Goal: Task Accomplishment & Management: Use online tool/utility

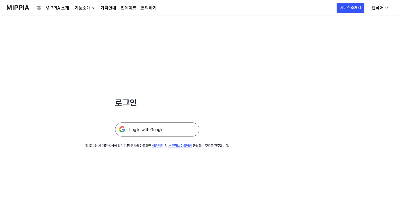
click at [149, 128] on img at bounding box center [157, 130] width 84 height 14
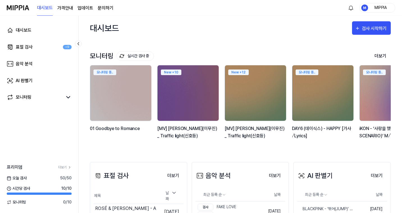
click at [89, 10] on link "업데이트" at bounding box center [85, 8] width 16 height 7
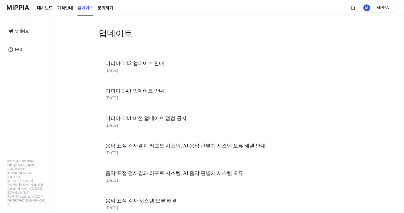
click at [183, 63] on link "미피아 1.4.2 업데이트 안내" at bounding box center [200, 63] width 191 height 8
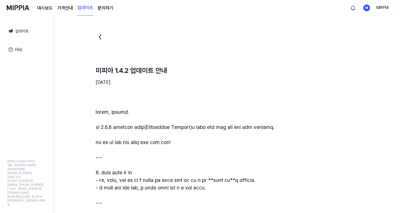
click at [28, 10] on img at bounding box center [18, 7] width 22 height 15
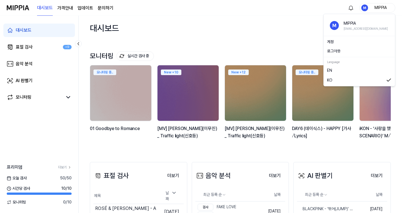
click at [391, 8] on div "MIPPIA" at bounding box center [377, 8] width 36 height 10
click at [76, 10] on div "대시보드 가격안내 업데이트 문의하기" at bounding box center [75, 7] width 76 height 15
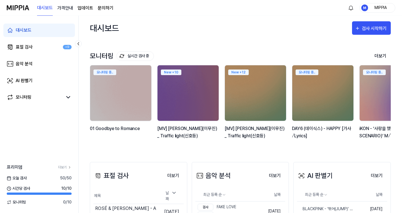
click at [69, 10] on 버튼 "가격안내" at bounding box center [65, 8] width 16 height 7
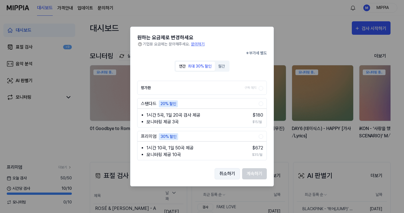
click at [233, 173] on button "취소하기" at bounding box center [227, 173] width 25 height 11
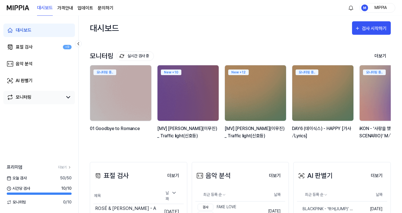
click at [50, 100] on link "모니터링" at bounding box center [35, 97] width 56 height 7
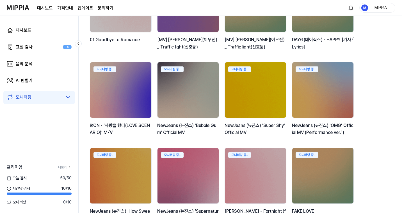
scroll to position [138, 0]
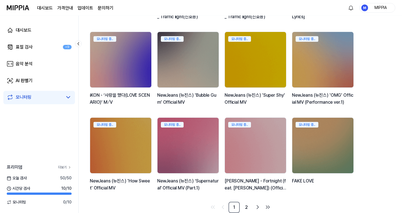
click at [63, 166] on link "더보기" at bounding box center [64, 167] width 13 height 5
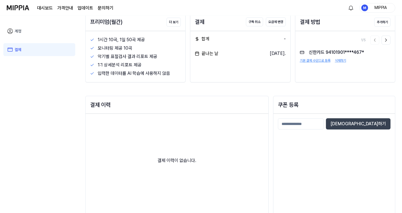
scroll to position [34, 0]
click at [312, 124] on input at bounding box center [301, 123] width 46 height 11
click at [305, 144] on div "[DEMOGRAPHIC_DATA]하기" at bounding box center [333, 171] width 121 height 114
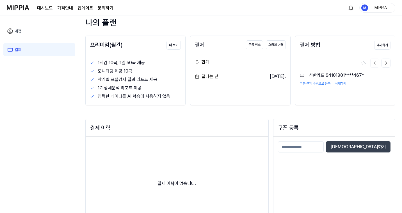
scroll to position [0, 0]
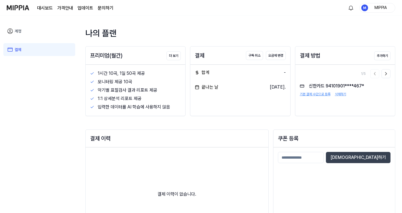
click at [322, 158] on input at bounding box center [301, 157] width 46 height 11
click at [347, 171] on div "[DEMOGRAPHIC_DATA]하기" at bounding box center [333, 205] width 121 height 114
click at [381, 156] on button "[DEMOGRAPHIC_DATA]하기" at bounding box center [358, 157] width 64 height 11
click at [293, 160] on input at bounding box center [301, 157] width 46 height 11
click at [23, 6] on img at bounding box center [18, 7] width 22 height 15
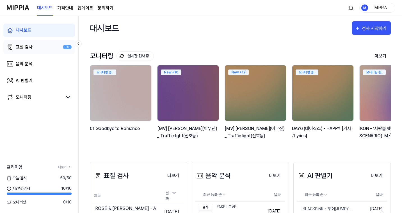
click at [32, 47] on div "표절 검사" at bounding box center [24, 47] width 17 height 7
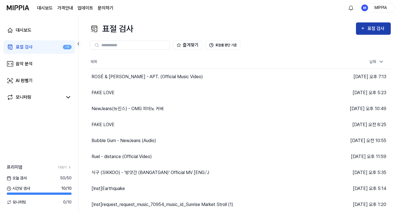
click at [368, 30] on div "표절 검사" at bounding box center [376, 28] width 19 height 7
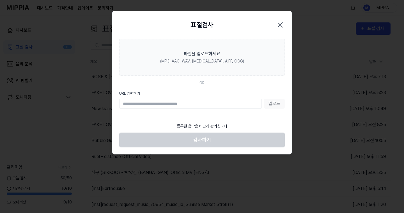
click at [221, 103] on input "URL 입력하기" at bounding box center [190, 104] width 142 height 10
type input "**********"
click at [269, 108] on button "업로드" at bounding box center [274, 104] width 21 height 10
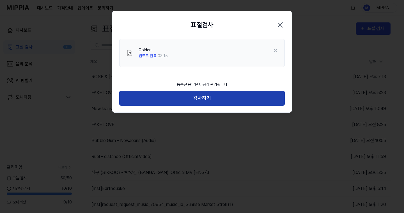
click at [206, 92] on button "검사하기" at bounding box center [201, 98] width 165 height 15
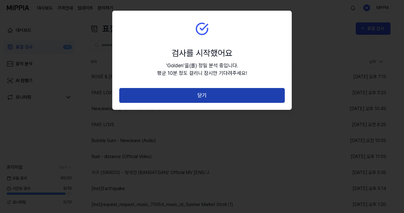
click at [213, 97] on button "닫기" at bounding box center [201, 95] width 165 height 15
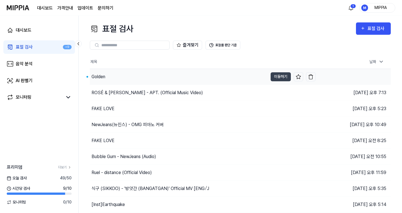
click at [169, 75] on div "Golden" at bounding box center [179, 77] width 178 height 16
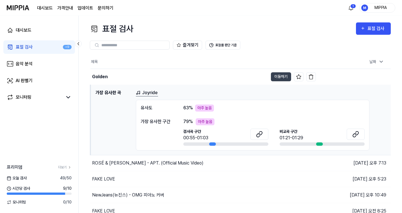
click at [151, 94] on link "Joyride" at bounding box center [147, 92] width 22 height 7
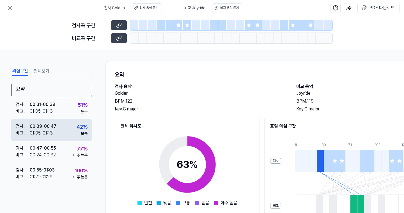
scroll to position [8, 0]
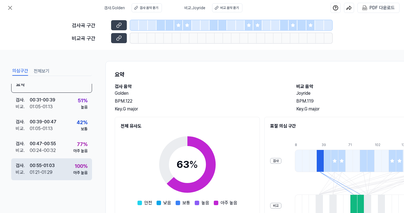
click at [60, 163] on div "검사 . 00:55 - 01:03 비교 . 01:21 - 01:29 100 % 아주 높음" at bounding box center [51, 169] width 81 height 22
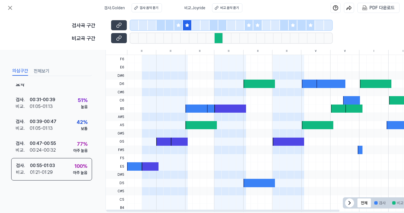
scroll to position [140, 0]
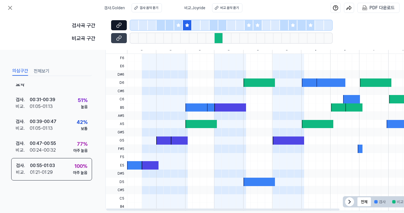
click at [123, 25] on button at bounding box center [119, 25] width 16 height 10
click at [116, 38] on button at bounding box center [119, 38] width 16 height 10
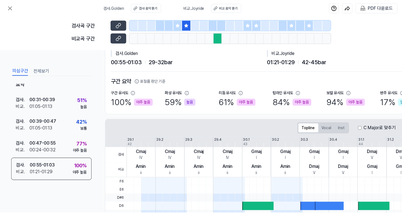
scroll to position [0, 0]
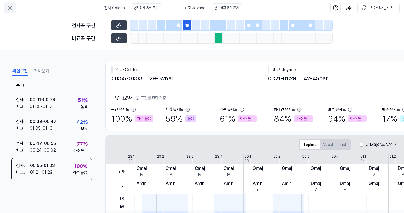
click at [8, 10] on icon at bounding box center [10, 7] width 7 height 7
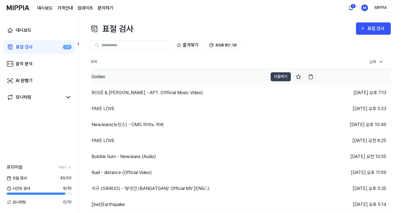
click at [183, 73] on div "Golden" at bounding box center [179, 77] width 178 height 16
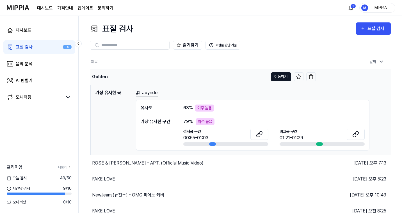
click at [278, 79] on button "이동하기" at bounding box center [281, 76] width 20 height 9
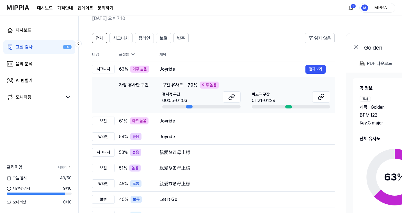
scroll to position [27, 0]
click at [269, 122] on div "Joyride" at bounding box center [232, 121] width 146 height 7
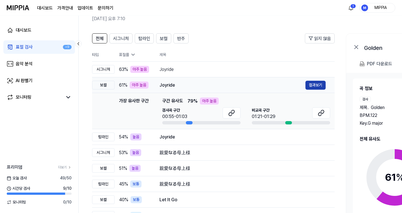
click at [310, 86] on button "결과보기" at bounding box center [315, 85] width 20 height 9
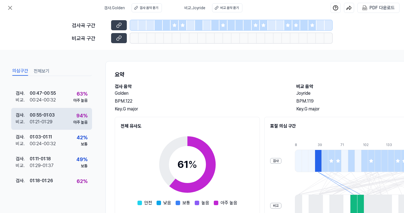
click at [67, 116] on div "검사 . 00:55 - 01:03 비교 . 01:21 - 01:29 94 % 아주 높음" at bounding box center [51, 119] width 81 height 22
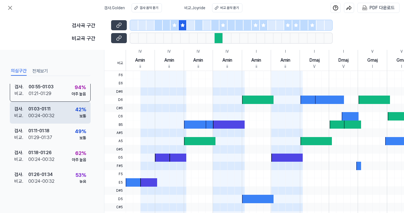
scroll to position [91, 0]
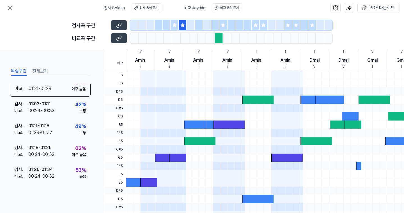
click at [176, 24] on icon at bounding box center [174, 25] width 4 height 4
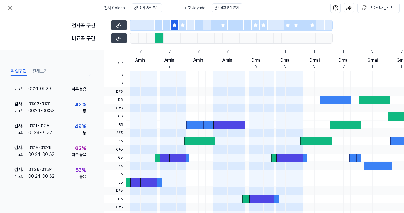
scroll to position [91, 0]
click at [117, 37] on icon at bounding box center [119, 38] width 6 height 6
click at [122, 24] on button at bounding box center [119, 25] width 16 height 10
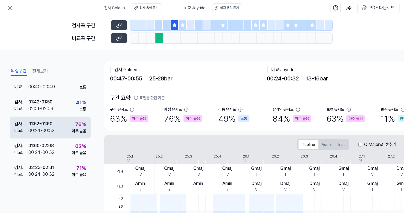
scroll to position [202, 0]
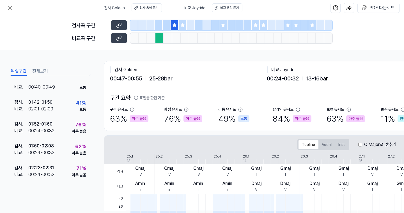
click at [224, 27] on div at bounding box center [223, 25] width 8 height 10
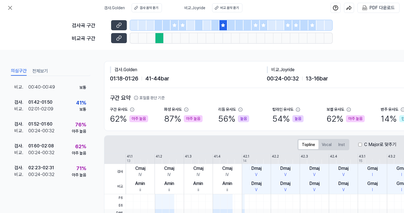
click at [256, 27] on div at bounding box center [256, 25] width 8 height 10
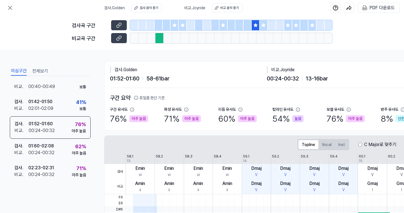
scroll to position [202, 0]
click at [259, 27] on div at bounding box center [256, 25] width 8 height 10
click at [322, 143] on button "Vocal" at bounding box center [326, 144] width 17 height 9
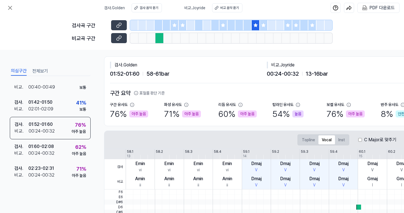
scroll to position [0, 1]
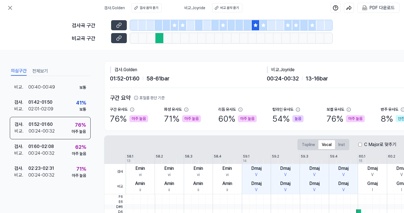
click at [176, 29] on div at bounding box center [174, 25] width 8 height 10
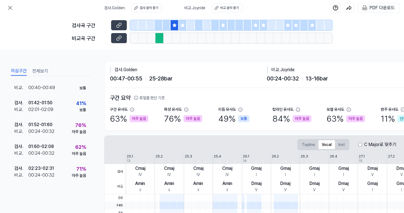
scroll to position [202, 0]
click at [182, 29] on div at bounding box center [183, 25] width 8 height 10
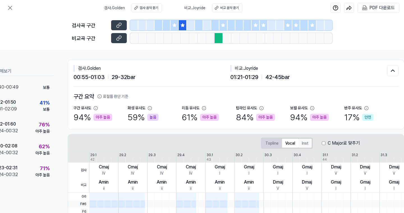
scroll to position [0, 38]
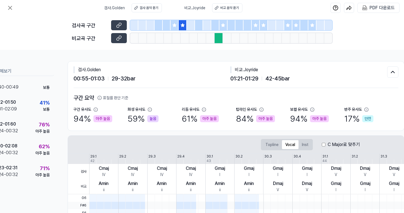
click at [260, 27] on div at bounding box center [264, 25] width 8 height 10
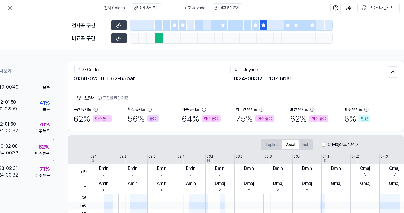
click at [287, 27] on icon at bounding box center [287, 25] width 4 height 4
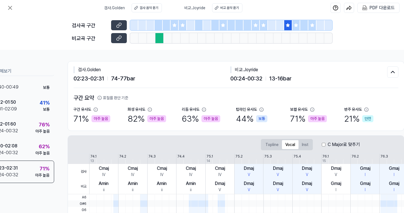
click at [294, 27] on icon at bounding box center [296, 25] width 4 height 4
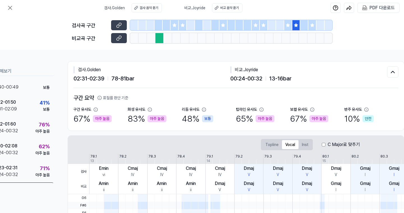
click at [314, 28] on div at bounding box center [312, 25] width 8 height 10
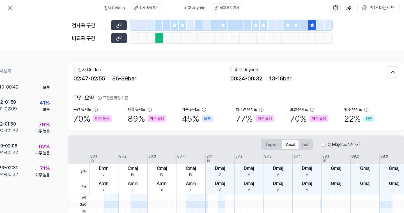
click at [287, 27] on div at bounding box center [288, 25] width 8 height 10
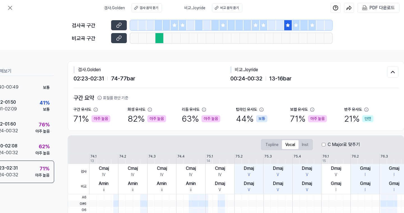
click at [293, 28] on div at bounding box center [296, 25] width 8 height 10
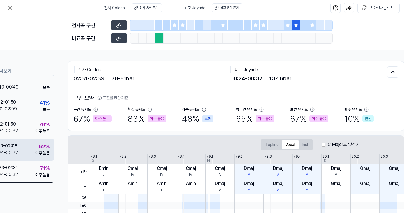
click at [28, 144] on div "검사 . 01:60 - 02:08 비교 . 00:24 - 00:32 62 % 아주 높음" at bounding box center [13, 150] width 81 height 22
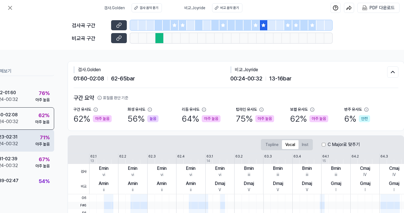
click at [35, 146] on div "아주 높음" at bounding box center [42, 144] width 14 height 6
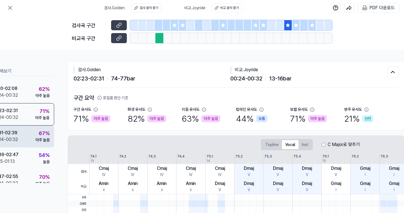
click at [31, 139] on div "검사 . 02:31 - 02:39 비교 . 00:24 - 00:32 67 % 아주 높음" at bounding box center [13, 137] width 81 height 22
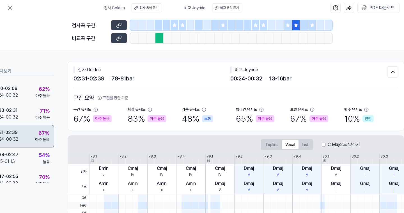
scroll to position [269, 0]
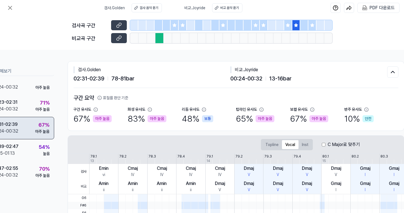
click at [27, 126] on div "검사 . 02:31 - 02:39 비교 . 00:24 - 00:32 67 % 아주 높음" at bounding box center [13, 128] width 81 height 22
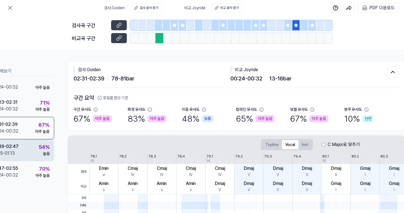
click at [25, 147] on div "검사 . 02:39 - 02:47 비교 . 01:05 - 01:13 54 % 높음" at bounding box center [13, 150] width 81 height 22
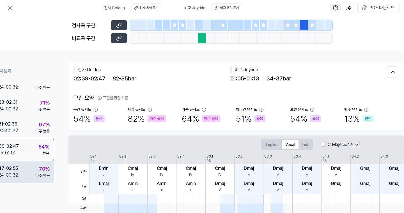
click at [26, 168] on div "검사 . 02:47 - 02:55 비교 . 00:24 - 00:32 70 % 아주 높음" at bounding box center [13, 172] width 81 height 22
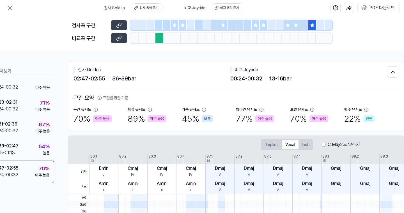
scroll to position [0, 0]
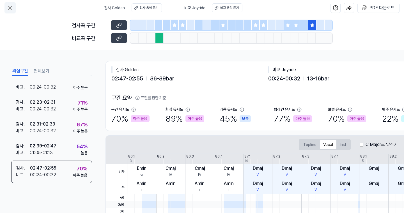
click at [12, 10] on icon at bounding box center [10, 7] width 7 height 7
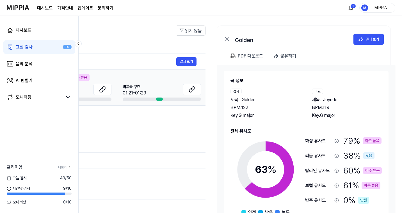
scroll to position [34, 0]
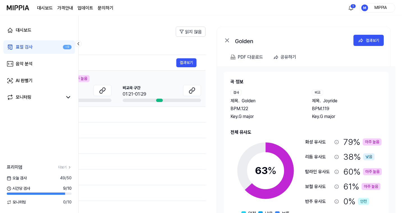
click at [306, 128] on div "곡 정보 검사 제목 . Golden BPM. 122 Key. G major 비교 제목 . Joyride BPM. 119 Key. G major…" at bounding box center [305, 152] width 151 height 146
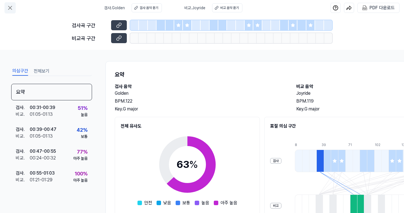
click at [10, 9] on icon at bounding box center [10, 7] width 7 height 7
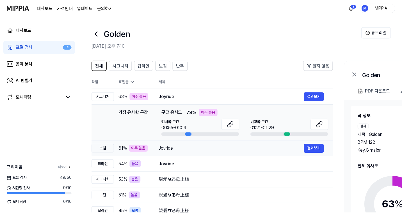
scroll to position [34, 0]
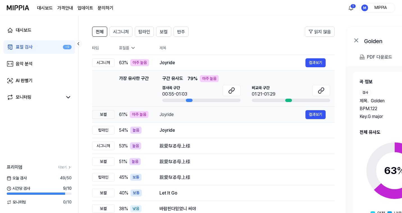
click at [209, 121] on td "Joyride 결과보기" at bounding box center [242, 115] width 184 height 16
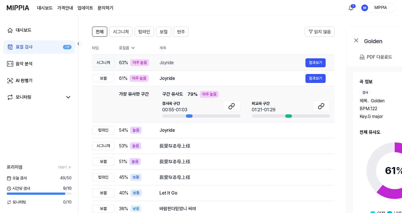
click at [180, 62] on div "Joyride" at bounding box center [232, 62] width 146 height 7
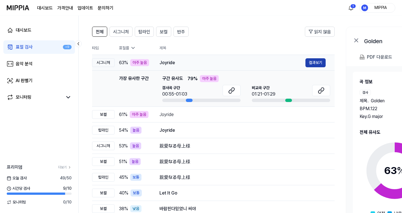
click at [313, 64] on button "결과보기" at bounding box center [315, 62] width 20 height 9
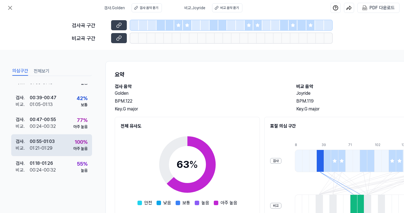
scroll to position [30, 0]
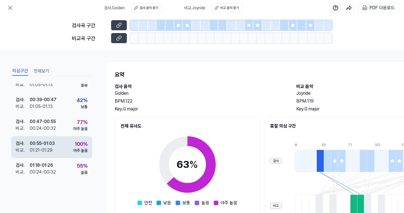
click at [68, 150] on div "검사 . 00:55 - 01:03 비교 . 01:21 - 01:29 100 % 아주 높음" at bounding box center [51, 147] width 81 height 22
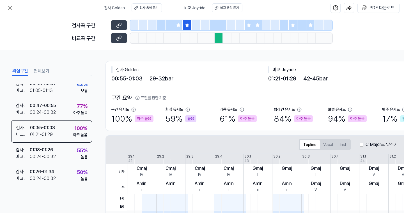
scroll to position [45, 0]
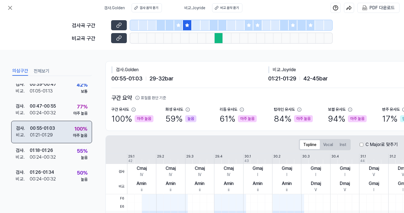
click at [65, 136] on div "검사 . 00:55 - 01:03 비교 . 01:21 - 01:29 100 % 아주 높음" at bounding box center [51, 132] width 81 height 22
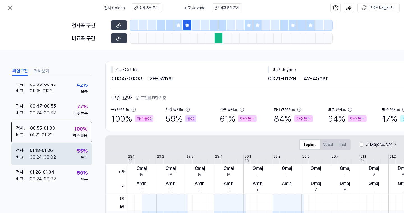
click at [67, 156] on div "검사 . 01:18 - 01:26 비교 . 00:24 - 00:32 55 % 높음" at bounding box center [51, 154] width 81 height 22
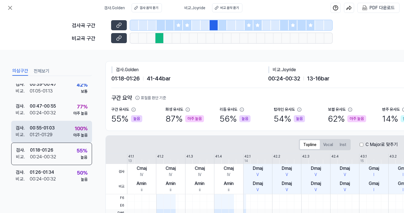
click at [60, 132] on div "검사 . 00:55 - 01:03 비교 . 01:21 - 01:29 100 % 아주 높음" at bounding box center [51, 132] width 81 height 22
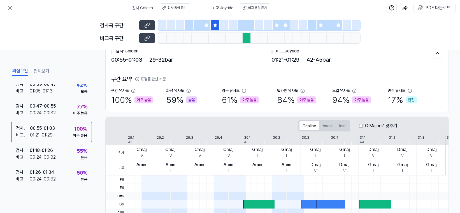
scroll to position [18, 0]
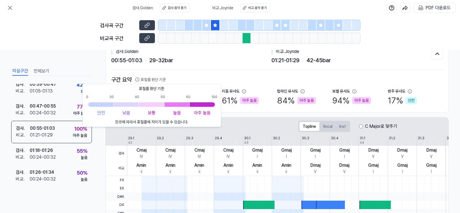
click at [138, 80] on icon at bounding box center [137, 80] width 4 height 4
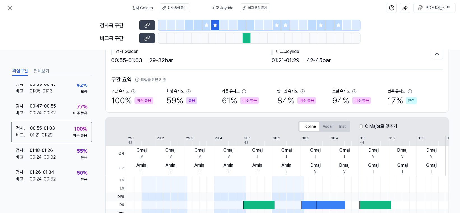
click at [138, 80] on icon at bounding box center [137, 80] width 4 height 4
click at [212, 80] on h2 "구간 요약 표절률 판단 기준" at bounding box center [277, 79] width 332 height 8
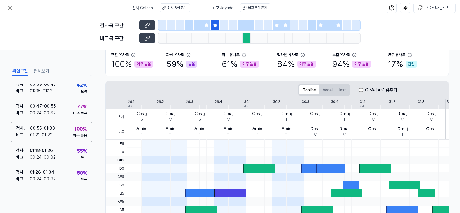
scroll to position [53, 0]
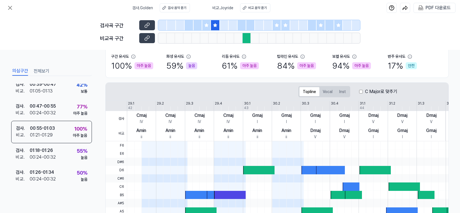
click at [250, 27] on div at bounding box center [250, 25] width 9 height 10
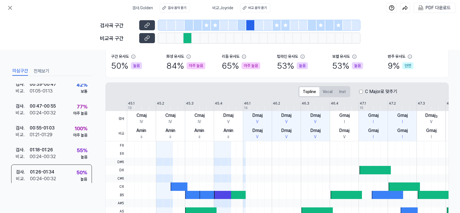
click at [242, 28] on div at bounding box center [242, 25] width 9 height 10
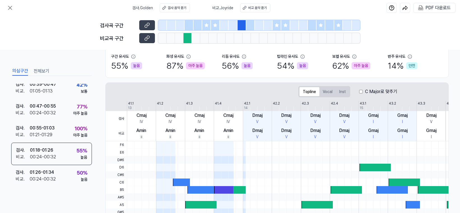
click at [279, 29] on div at bounding box center [277, 25] width 9 height 10
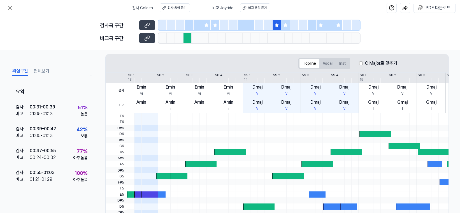
scroll to position [29, 0]
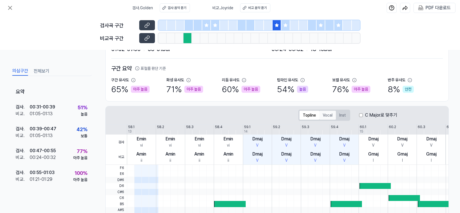
click at [321, 114] on button "Vocal" at bounding box center [328, 115] width 17 height 9
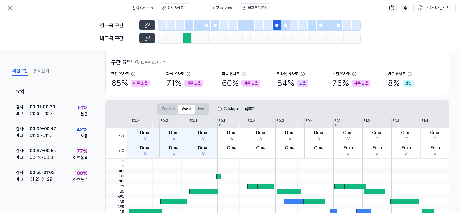
scroll to position [0, 0]
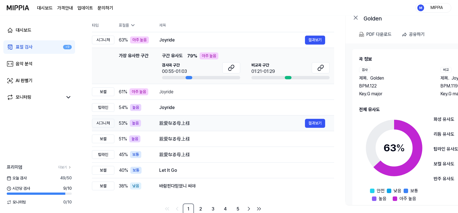
scroll to position [57, 0]
click at [202, 126] on div "親愛なる母上様 결과보기" at bounding box center [242, 123] width 166 height 9
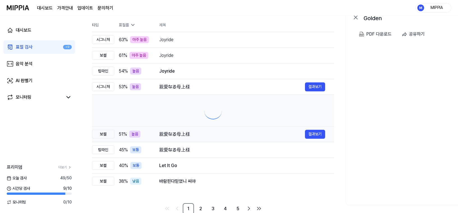
click at [212, 134] on div "親愛なる母上様" at bounding box center [232, 134] width 146 height 7
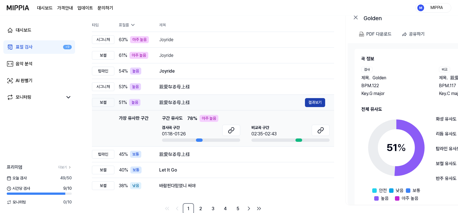
click at [316, 104] on button "결과보기" at bounding box center [315, 102] width 20 height 9
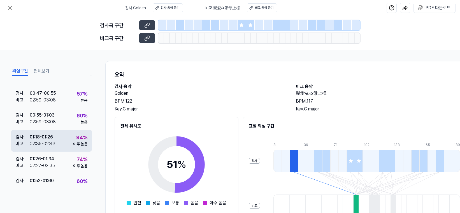
click at [57, 138] on div "검사 . 01:18 - 01:26 비교 . 02:35 - 02:43 94 % 아주 높음" at bounding box center [51, 141] width 81 height 22
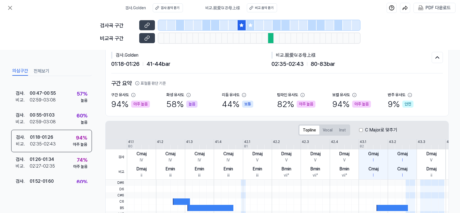
scroll to position [9, 0]
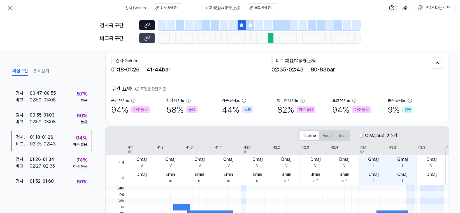
click at [148, 26] on icon at bounding box center [147, 25] width 6 height 6
click at [147, 36] on icon at bounding box center [148, 37] width 3 height 3
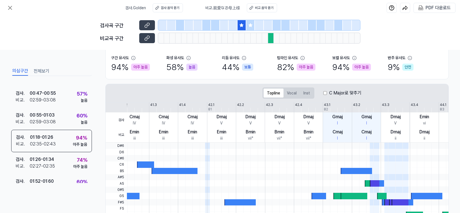
scroll to position [40, 0]
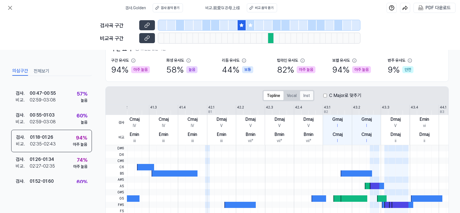
click at [307, 96] on button "Inst" at bounding box center [306, 95] width 13 height 9
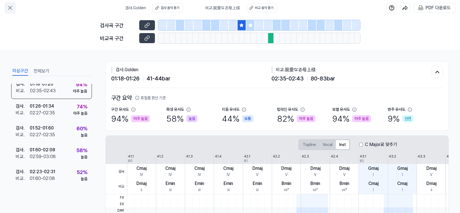
scroll to position [89, 0]
click at [12, 10] on icon at bounding box center [10, 7] width 7 height 7
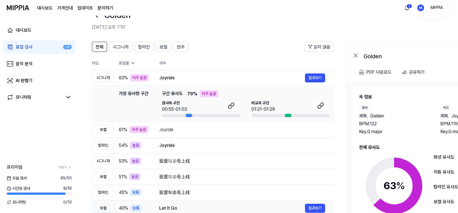
scroll to position [3, 0]
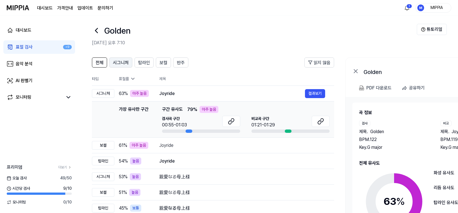
click at [125, 60] on span "시그니처" at bounding box center [121, 62] width 16 height 7
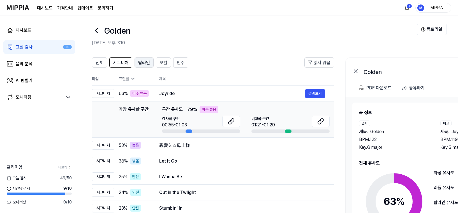
click at [144, 62] on span "탑라인" at bounding box center [144, 62] width 12 height 7
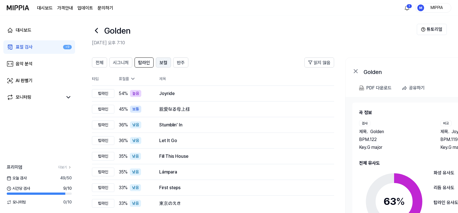
click at [162, 66] on button "보컬" at bounding box center [163, 62] width 15 height 10
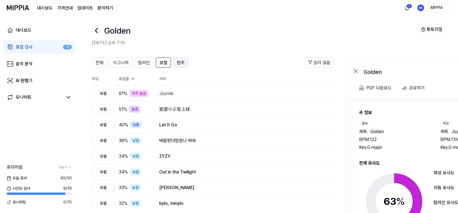
click at [183, 64] on span "반주" at bounding box center [181, 62] width 8 height 7
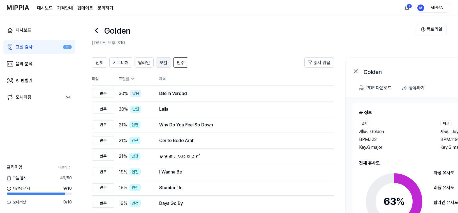
click at [162, 65] on span "보컬" at bounding box center [164, 62] width 8 height 7
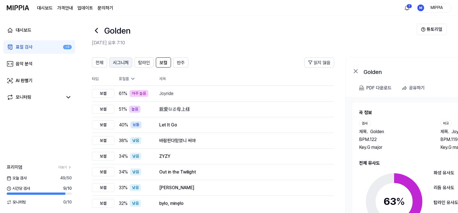
click at [119, 65] on span "시그니처" at bounding box center [121, 62] width 16 height 7
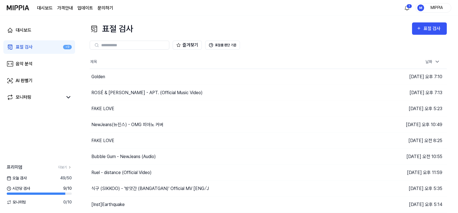
click at [44, 49] on link "표절 검사 +9" at bounding box center [39, 46] width 72 height 13
click at [209, 107] on div "FAKE LOVE" at bounding box center [200, 109] width 220 height 16
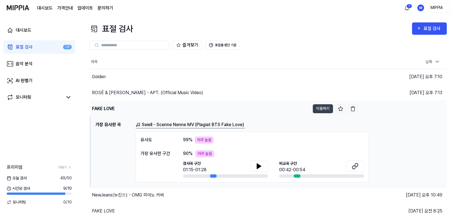
click at [201, 107] on div "FAKE LOVE" at bounding box center [200, 109] width 220 height 16
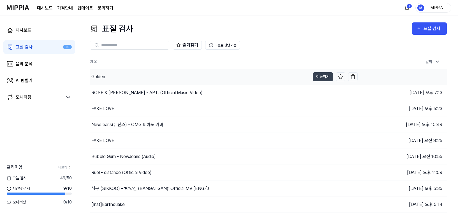
click at [206, 82] on div "Golden" at bounding box center [200, 77] width 220 height 16
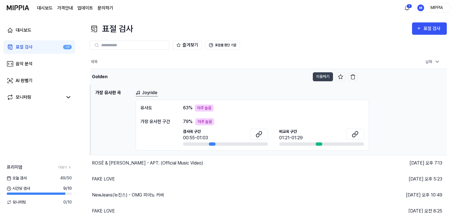
click at [206, 82] on div "Golden" at bounding box center [200, 77] width 220 height 16
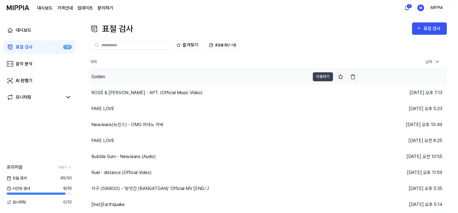
click at [206, 82] on div "Golden" at bounding box center [200, 77] width 220 height 16
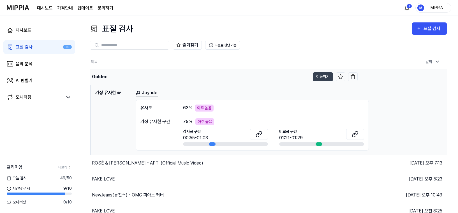
click at [206, 82] on div "Golden" at bounding box center [200, 77] width 220 height 16
